Goal: Communication & Community: Answer question/provide support

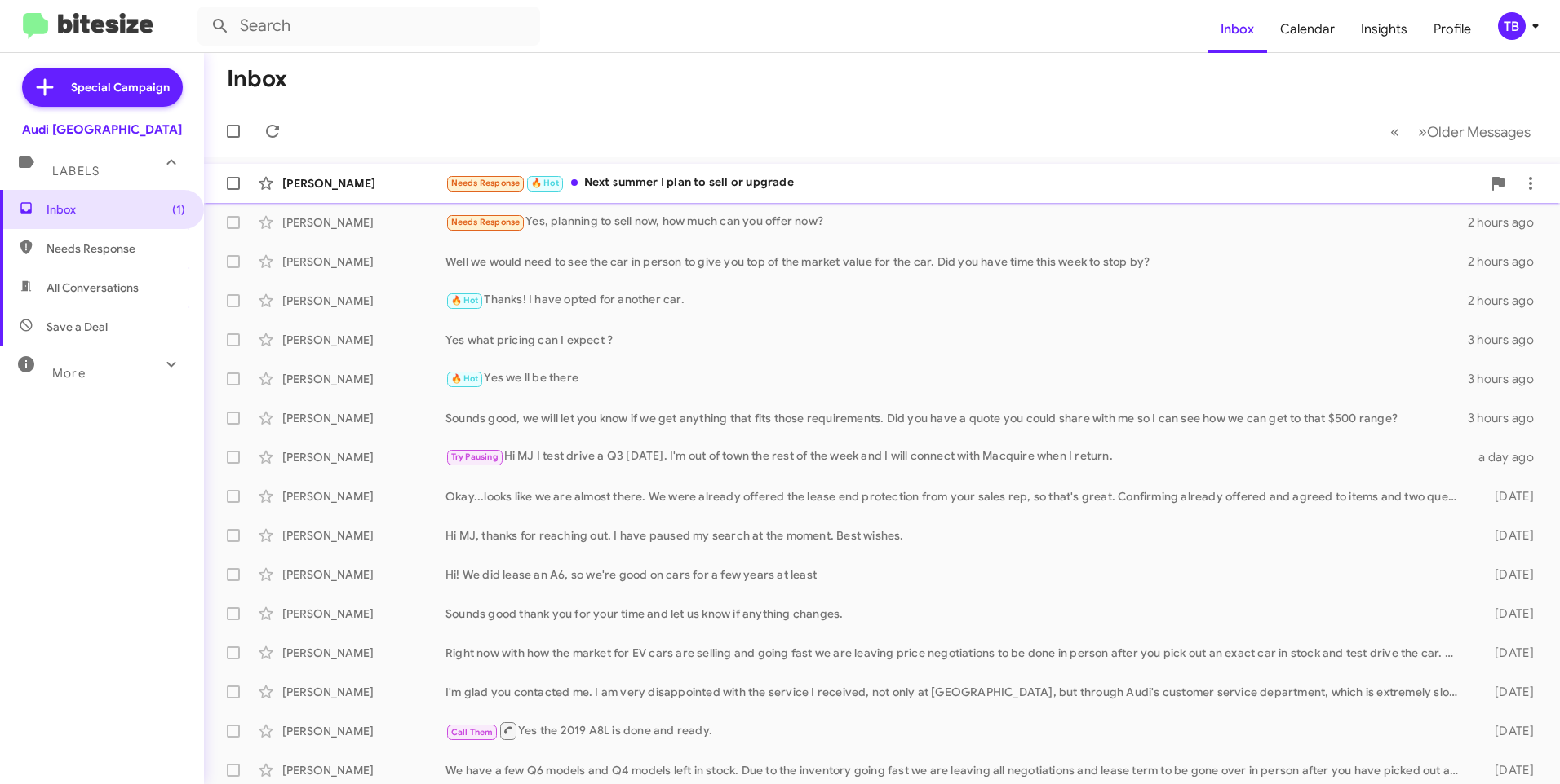
click at [894, 168] on div "[PERSON_NAME] Needs Response 🔥 Hot Next summer I plan to sell or upgrade 2 hour…" at bounding box center [881, 183] width 1329 height 33
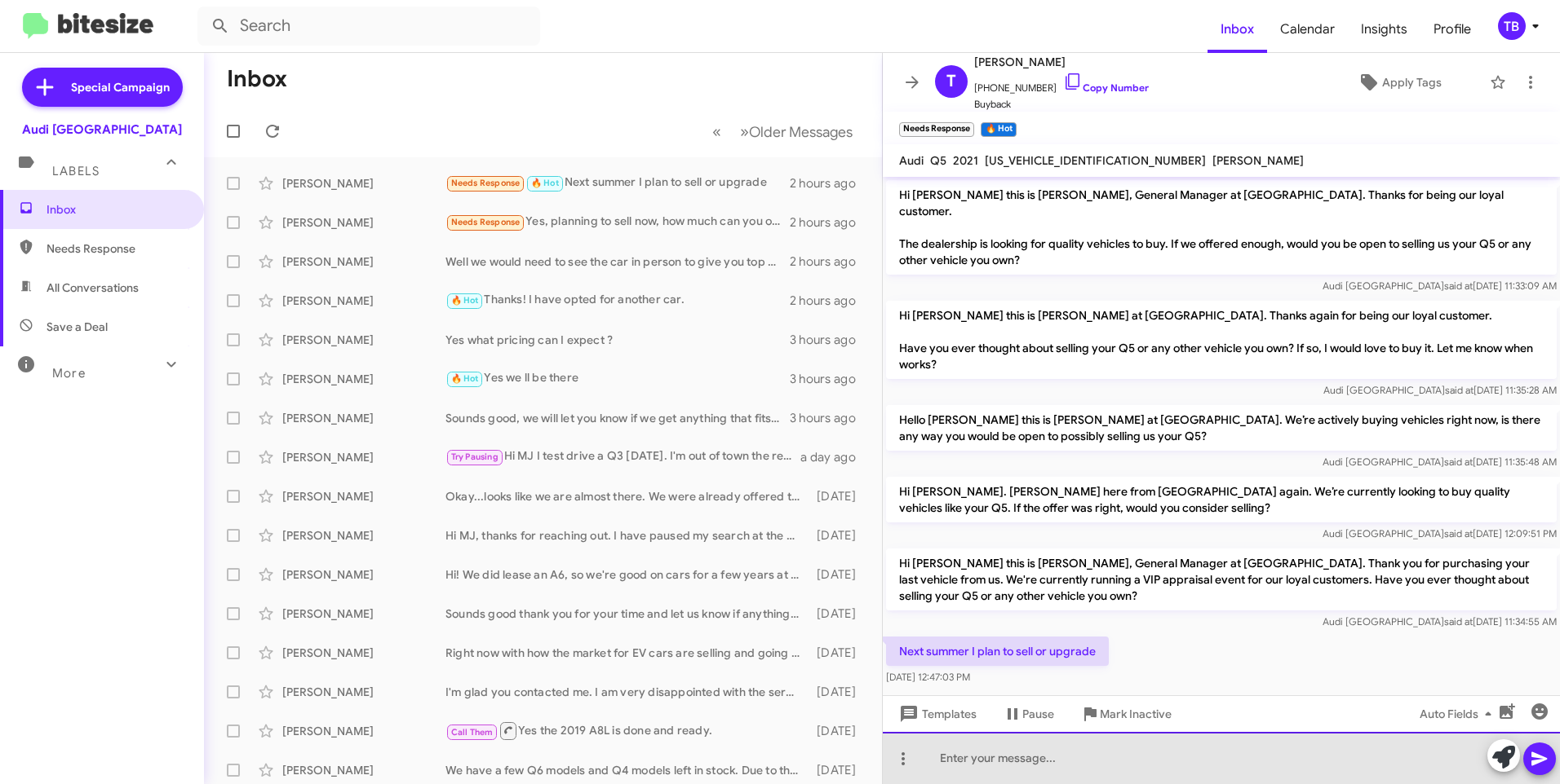
click at [1129, 772] on div at bounding box center [1221, 757] width 677 height 52
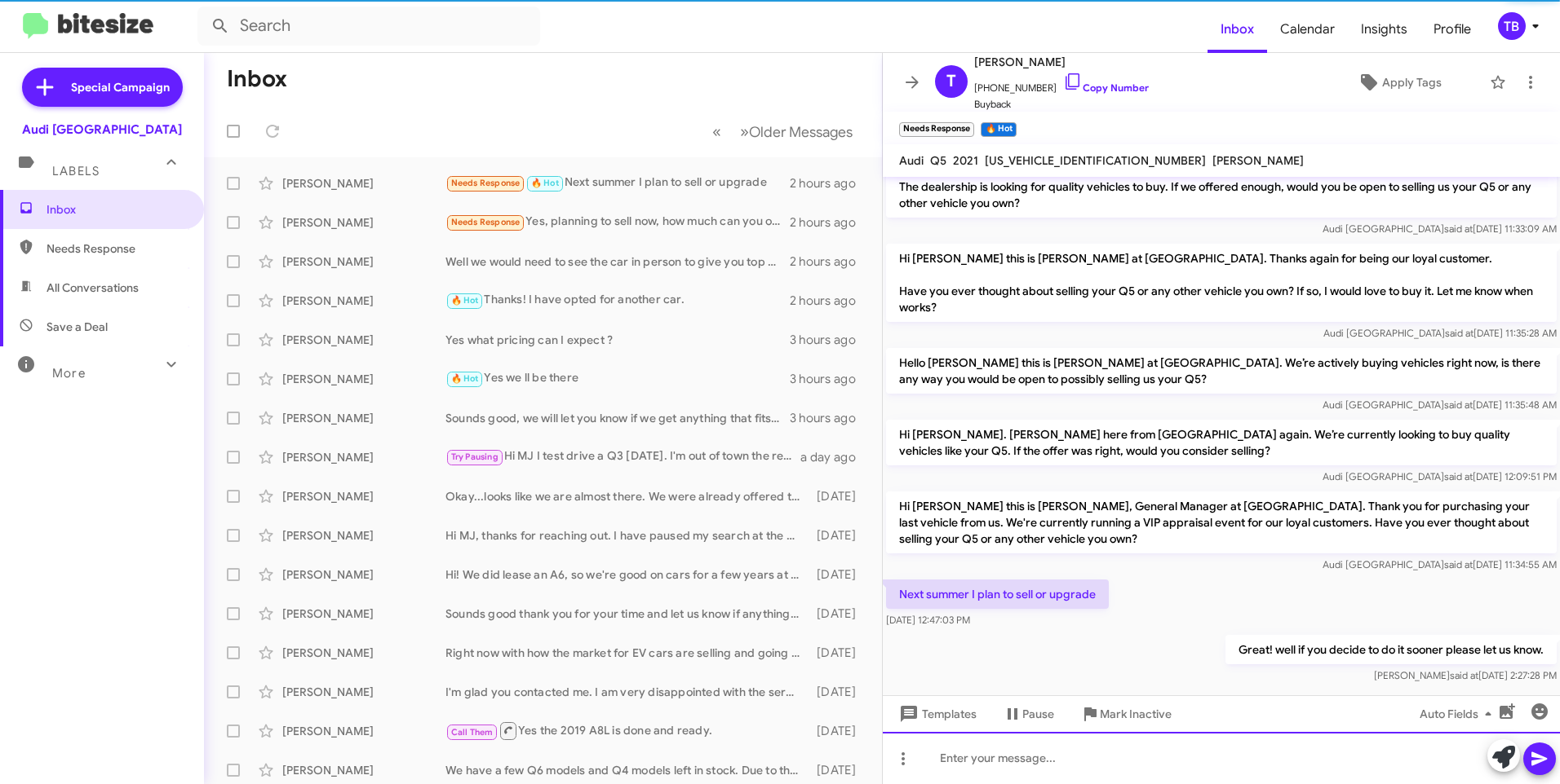
scroll to position [61, 0]
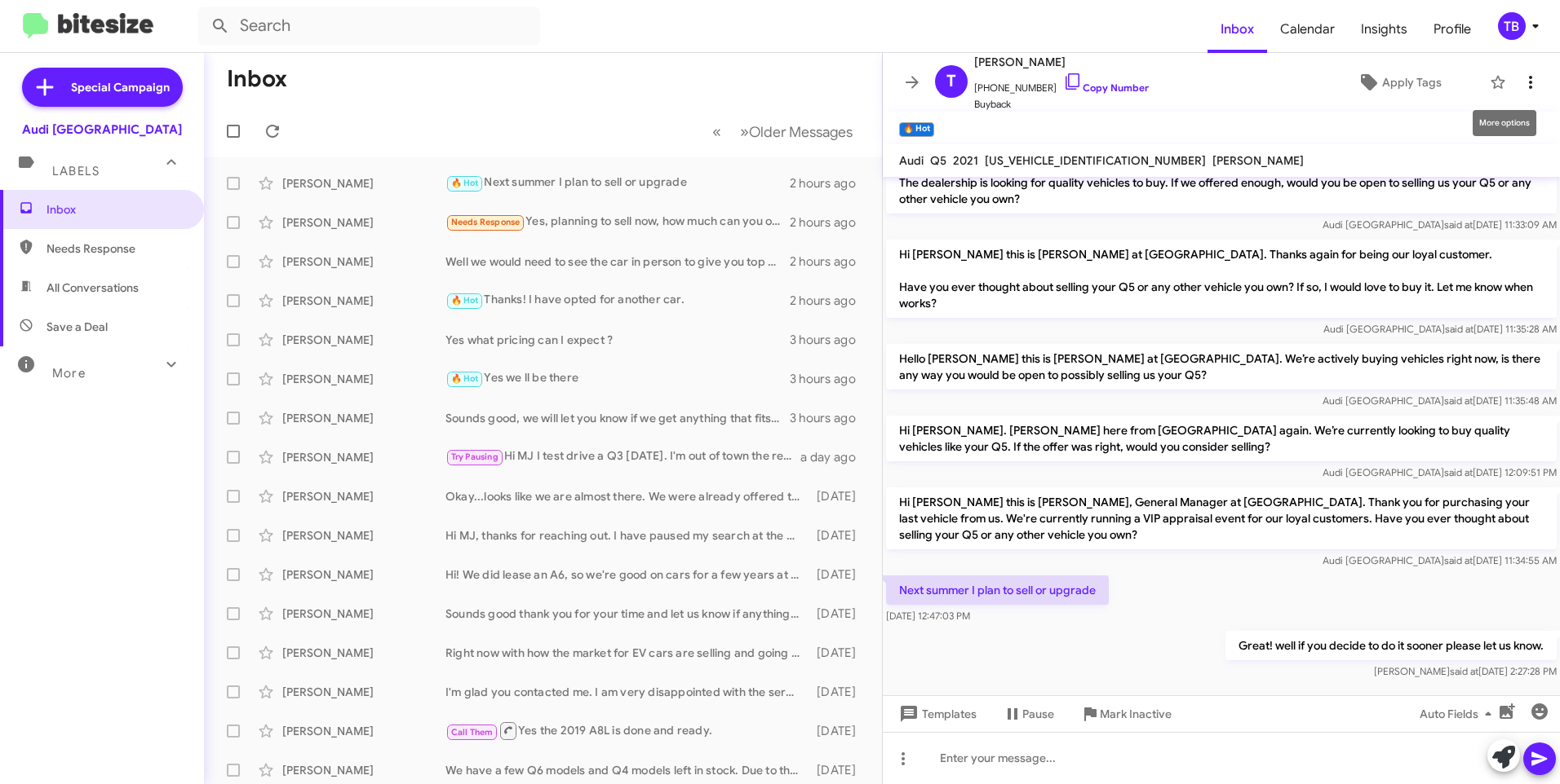
click at [1532, 83] on span at bounding box center [1529, 83] width 33 height 20
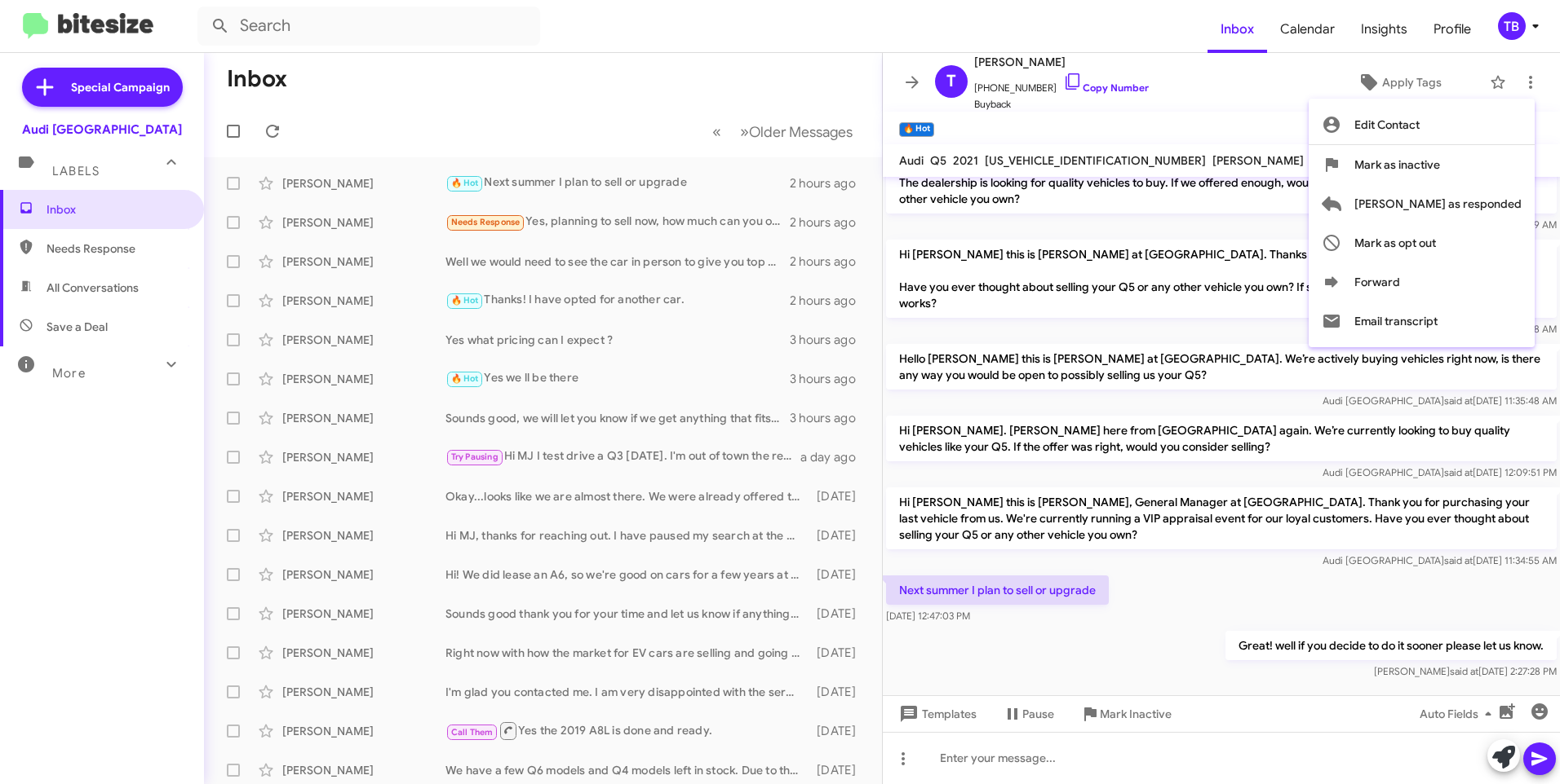
click at [1024, 98] on div at bounding box center [780, 392] width 1560 height 784
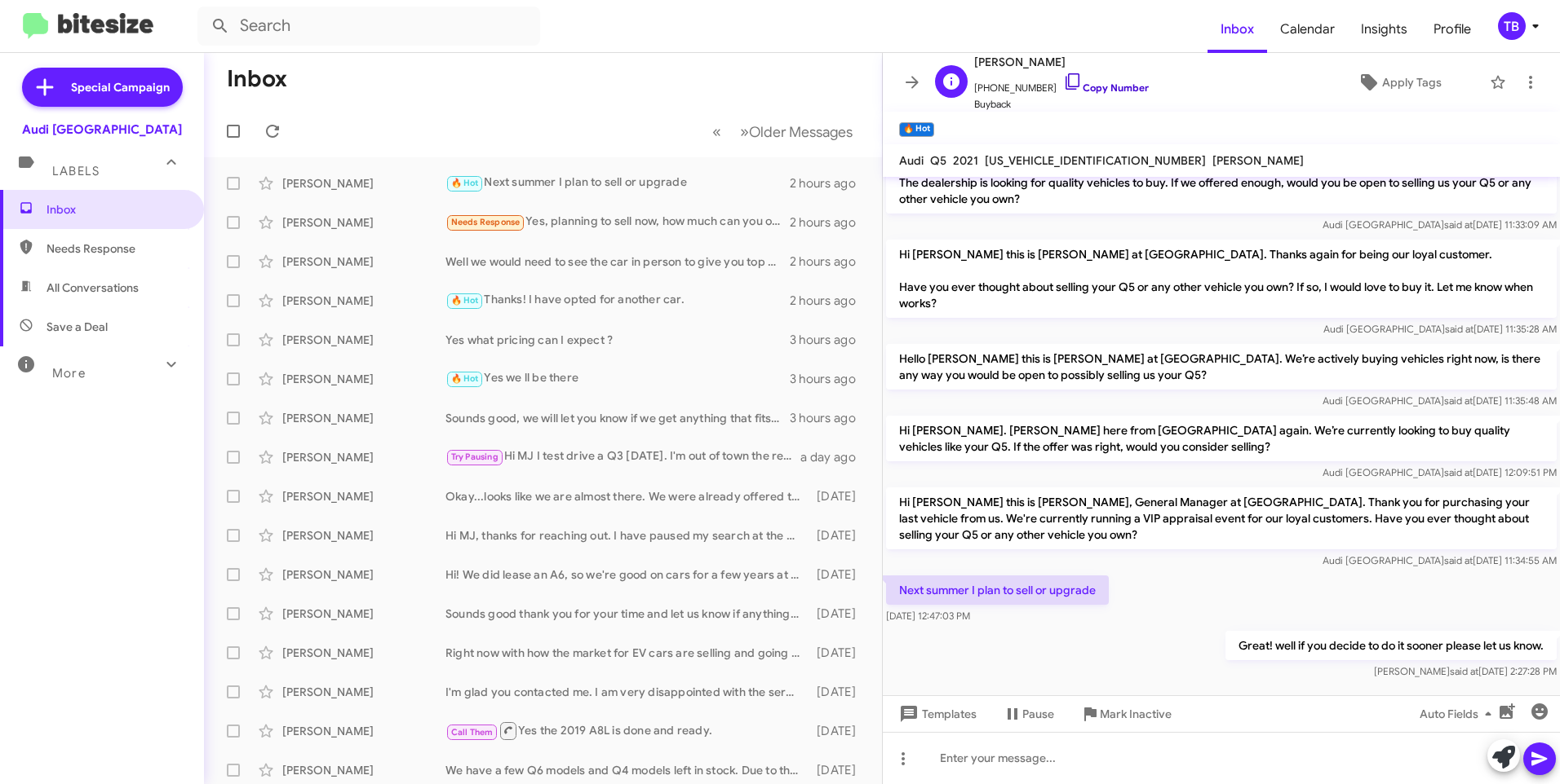
click at [1064, 83] on icon at bounding box center [1073, 82] width 20 height 20
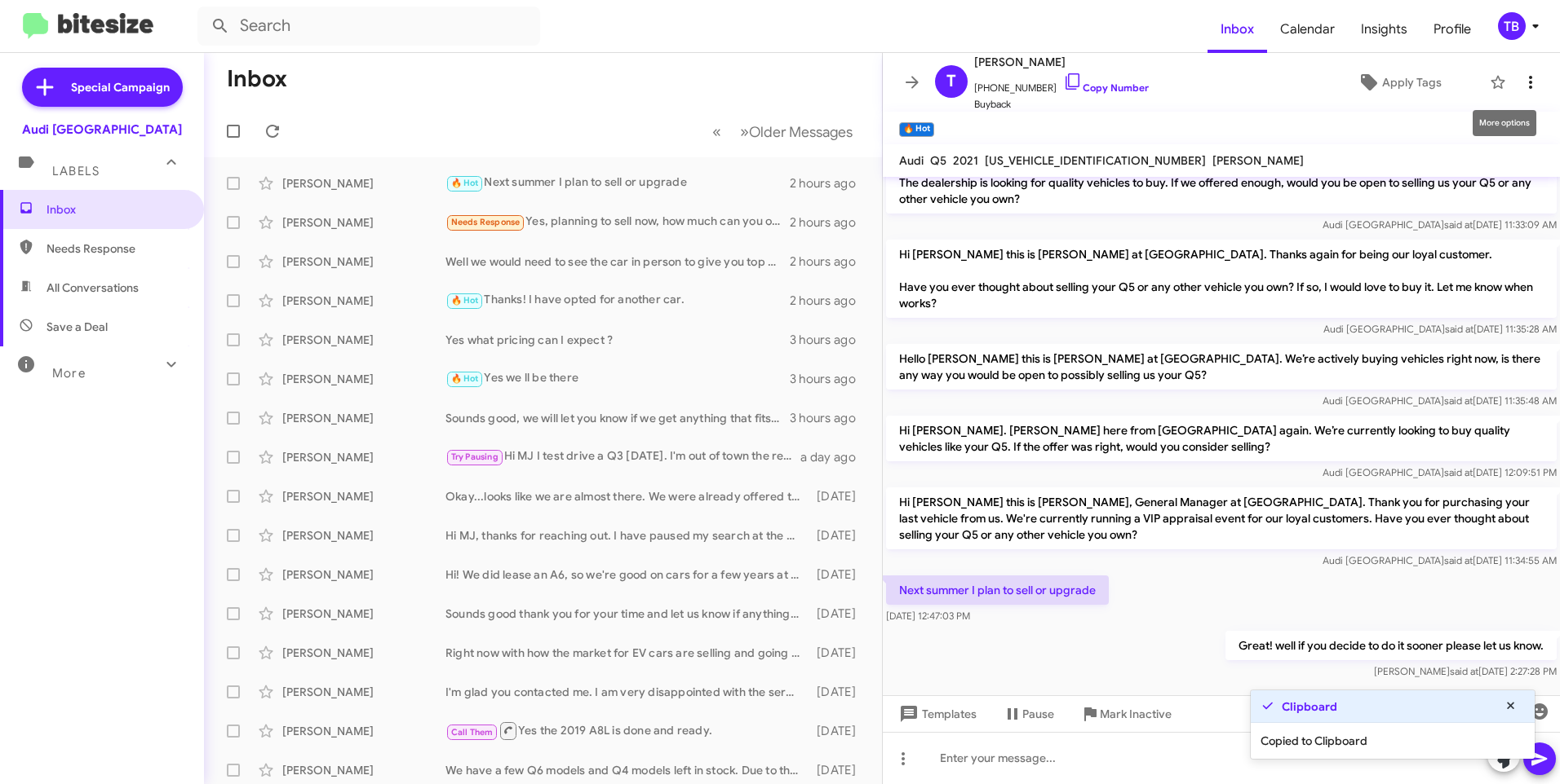
click at [1528, 88] on icon at bounding box center [1529, 82] width 3 height 13
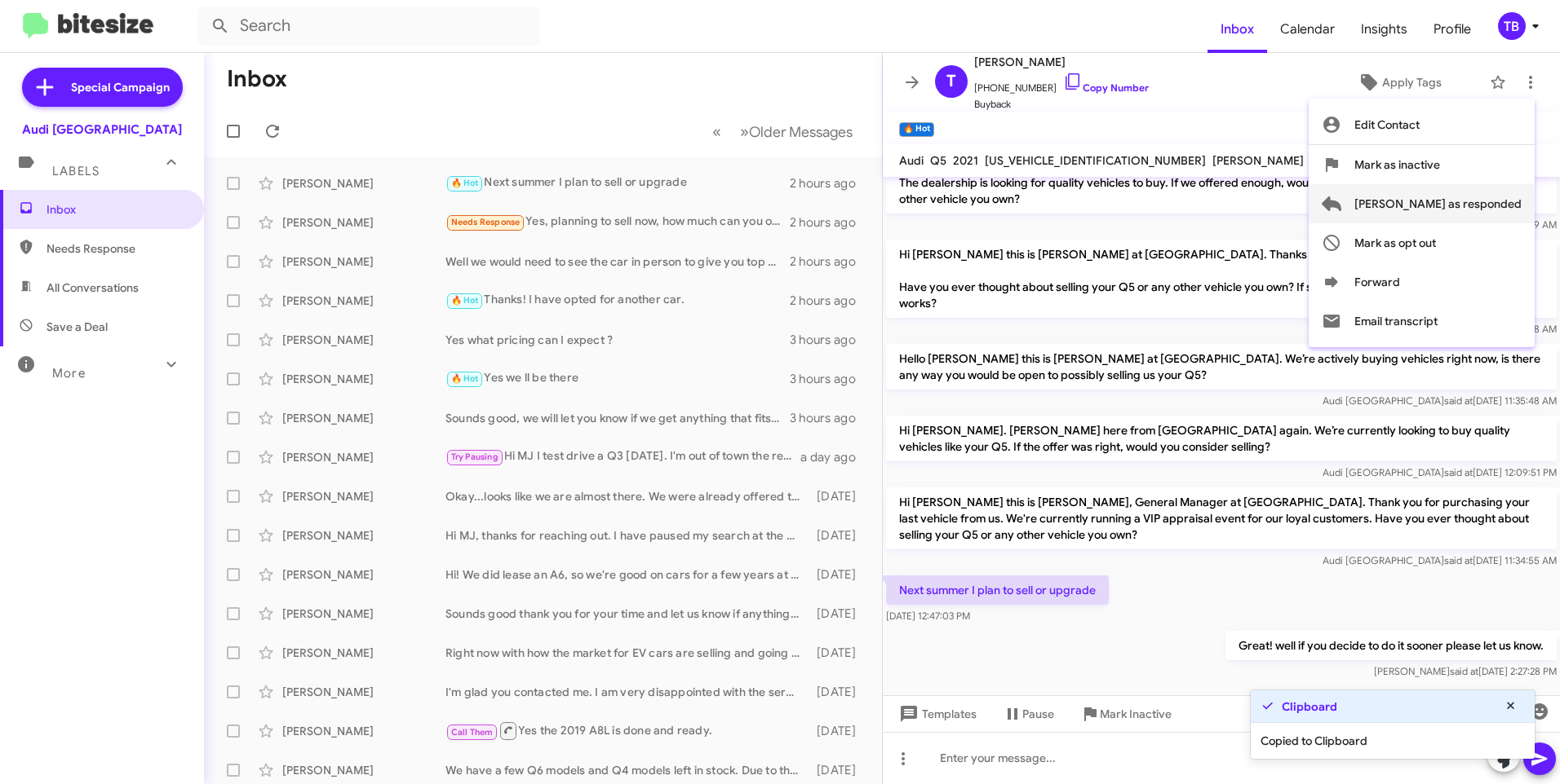
click at [1507, 197] on span "Mark as responded" at bounding box center [1438, 204] width 168 height 39
